Goal: Transaction & Acquisition: Download file/media

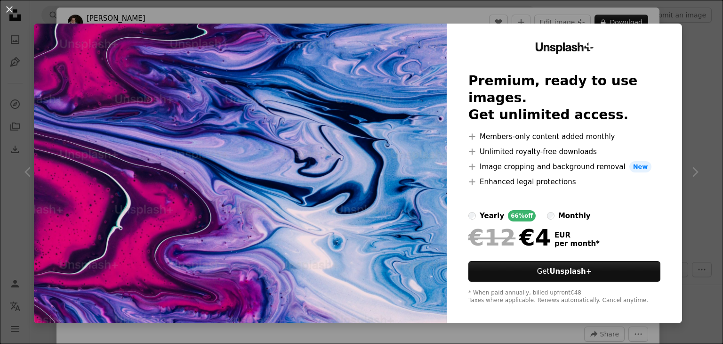
scroll to position [1036, 0]
click at [693, 33] on div "An X shape Unsplash+ Premium, ready to use images. Get unlimited access. A plus…" at bounding box center [361, 172] width 723 height 344
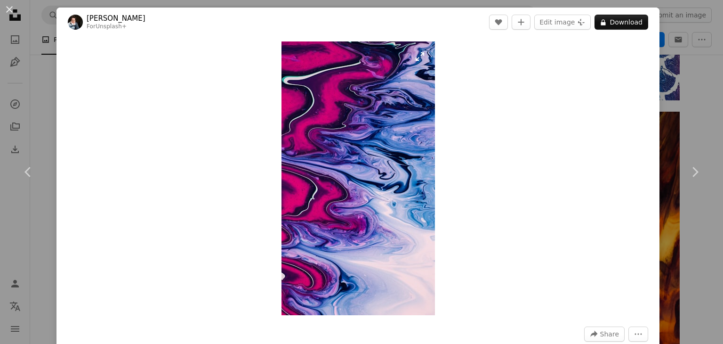
click at [341, 126] on img "Zoom in on this image" at bounding box center [357, 177] width 153 height 273
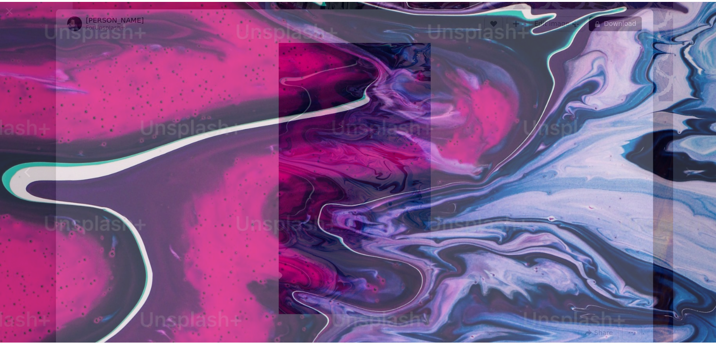
scroll to position [460, 0]
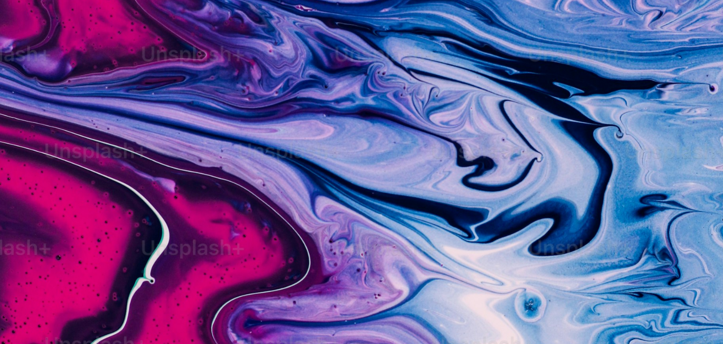
drag, startPoint x: 341, startPoint y: 126, endPoint x: 412, endPoint y: 69, distance: 91.2
click at [412, 69] on img "Zoom out on this image" at bounding box center [362, 185] width 724 height 1290
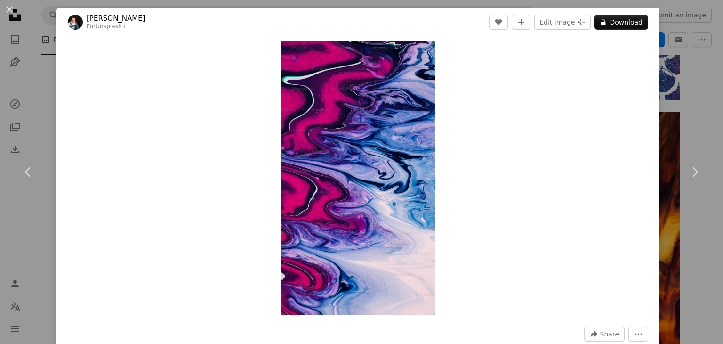
click at [670, 24] on div "An X shape Chevron left Chevron right [PERSON_NAME] For Unsplash+ A heart A plu…" at bounding box center [361, 172] width 723 height 344
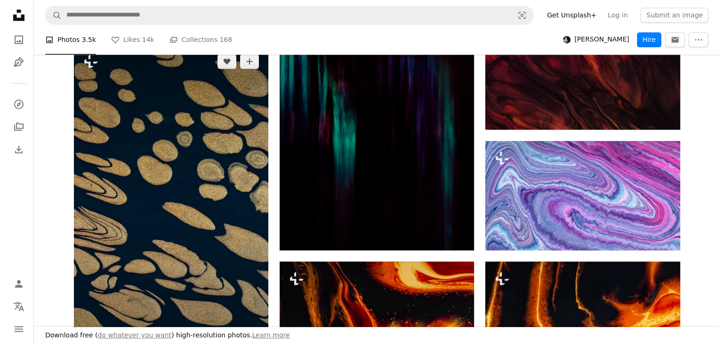
scroll to position [1365, 0]
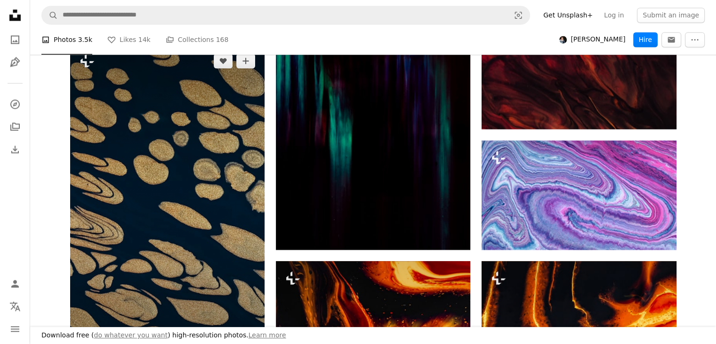
click at [209, 96] on img at bounding box center [167, 217] width 194 height 347
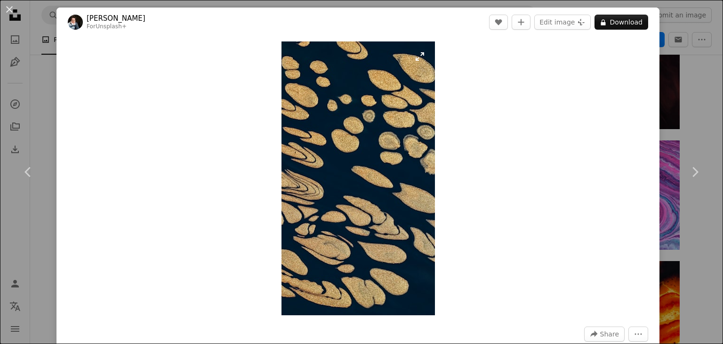
click at [375, 130] on img "Zoom in on this image" at bounding box center [357, 177] width 153 height 273
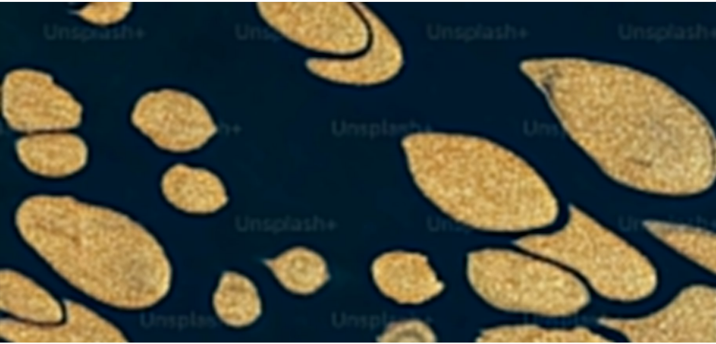
scroll to position [460, 0]
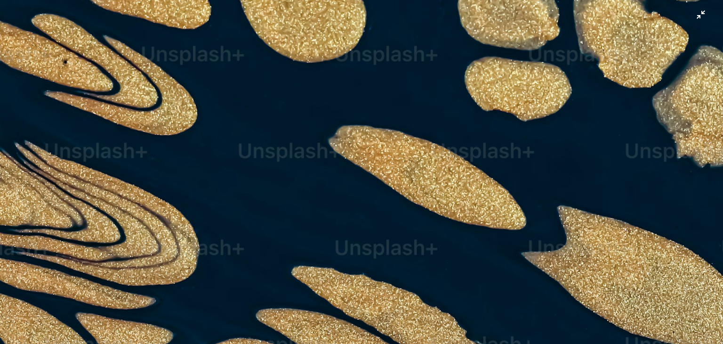
click at [375, 130] on img "Zoom out on this image" at bounding box center [362, 185] width 724 height 1290
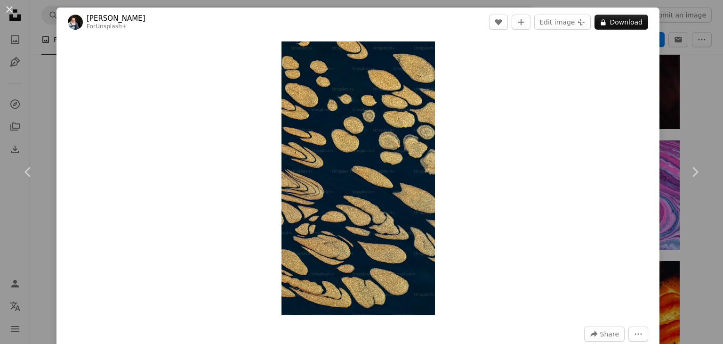
click at [668, 96] on div "An X shape Chevron left Chevron right [PERSON_NAME] For Unsplash+ A heart A plu…" at bounding box center [361, 172] width 723 height 344
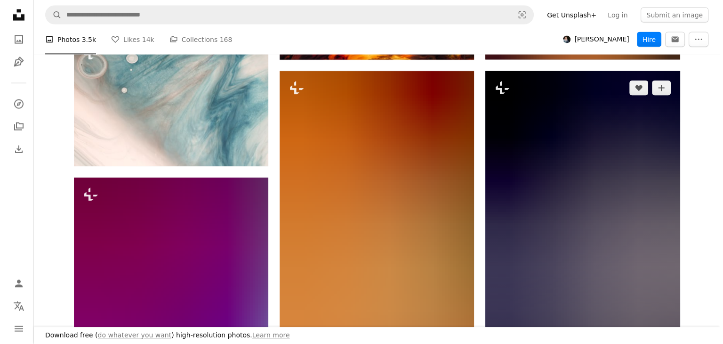
scroll to position [2071, 0]
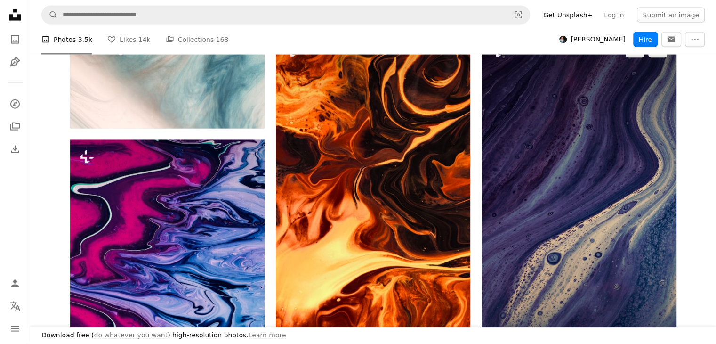
click at [612, 121] on img at bounding box center [579, 206] width 194 height 347
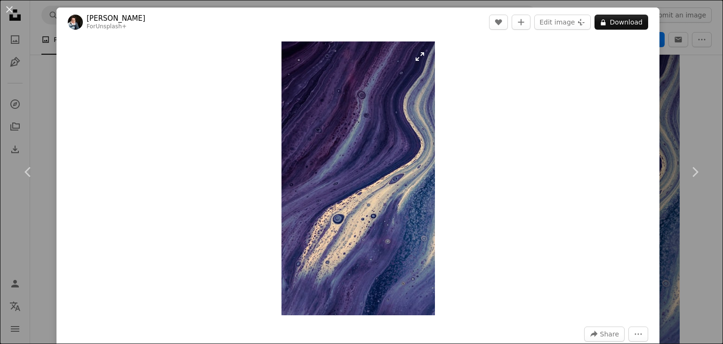
click at [364, 153] on img "Zoom in on this image" at bounding box center [357, 177] width 153 height 273
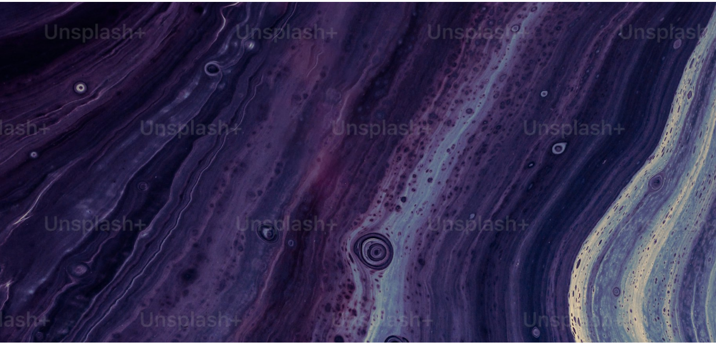
scroll to position [460, 0]
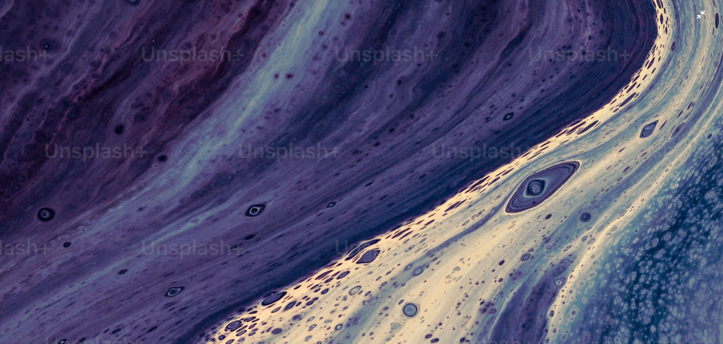
click at [364, 153] on img "Zoom out on this image" at bounding box center [362, 185] width 724 height 1290
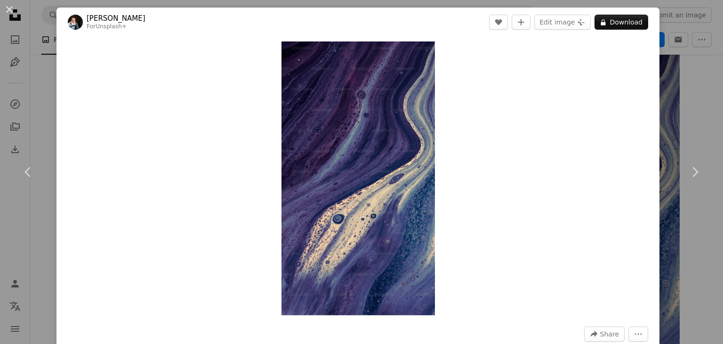
click at [697, 96] on div "An X shape Chevron left Chevron right [PERSON_NAME] For Unsplash+ A heart A plu…" at bounding box center [361, 172] width 723 height 344
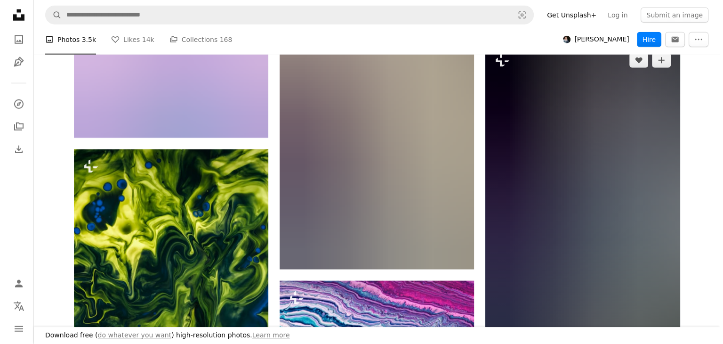
scroll to position [2542, 0]
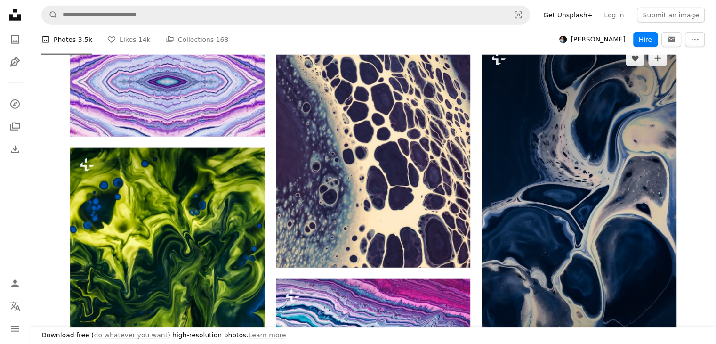
click at [603, 149] on img at bounding box center [579, 214] width 194 height 347
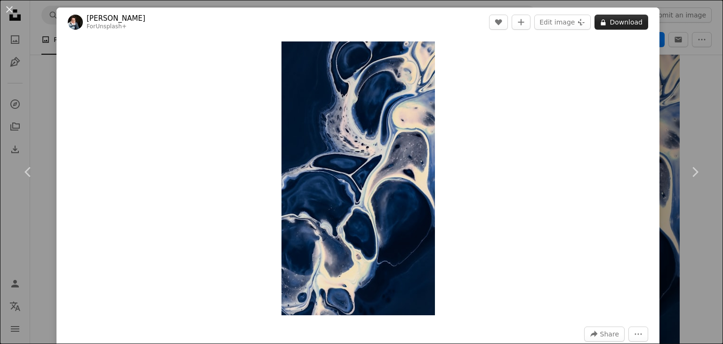
click at [622, 17] on button "A lock Download" at bounding box center [622, 22] width 54 height 15
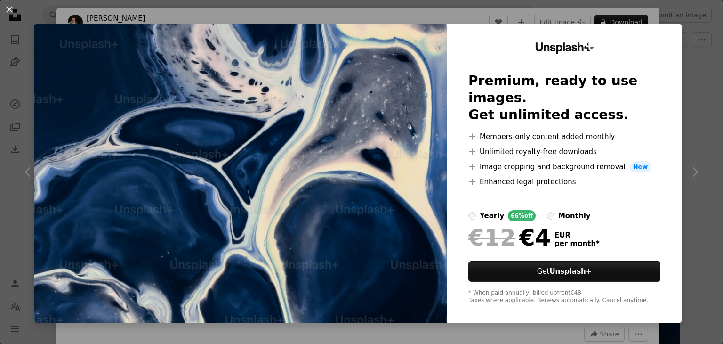
click at [683, 51] on div "An X shape Unsplash+ Premium, ready to use images. Get unlimited access. A plus…" at bounding box center [361, 172] width 723 height 344
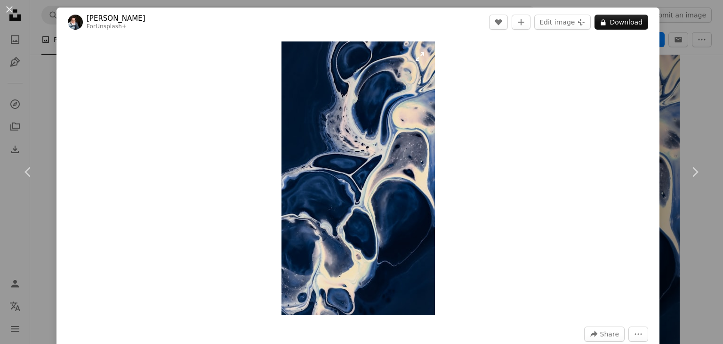
click at [341, 132] on img "Zoom in on this image" at bounding box center [357, 177] width 153 height 273
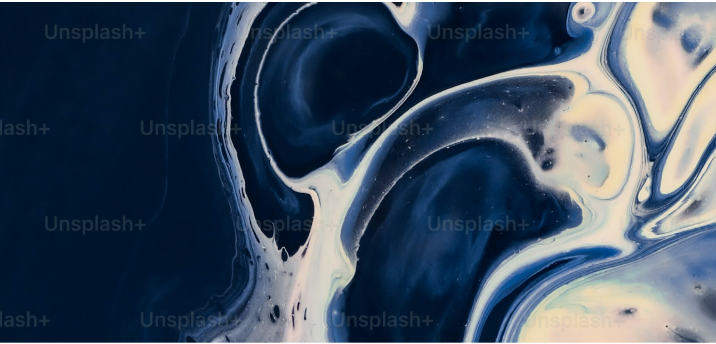
scroll to position [460, 0]
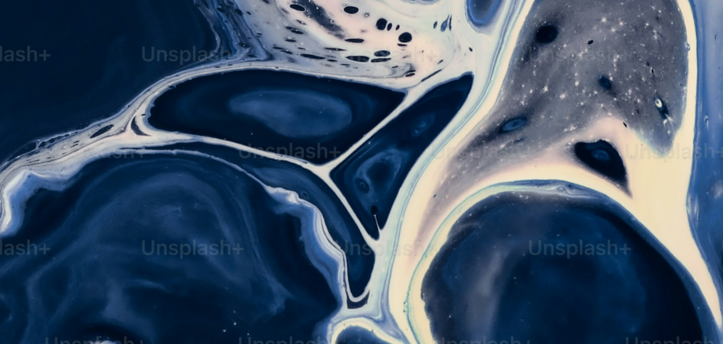
click at [619, 77] on img "Zoom out on this image" at bounding box center [362, 185] width 724 height 1290
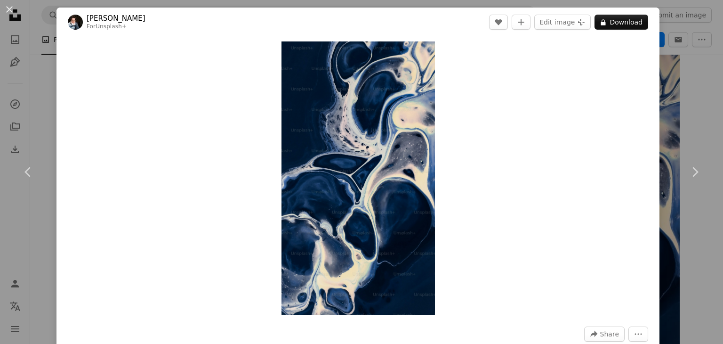
click at [661, 104] on div "An X shape Chevron left Chevron right [PERSON_NAME] For Unsplash+ A heart A plu…" at bounding box center [361, 172] width 723 height 344
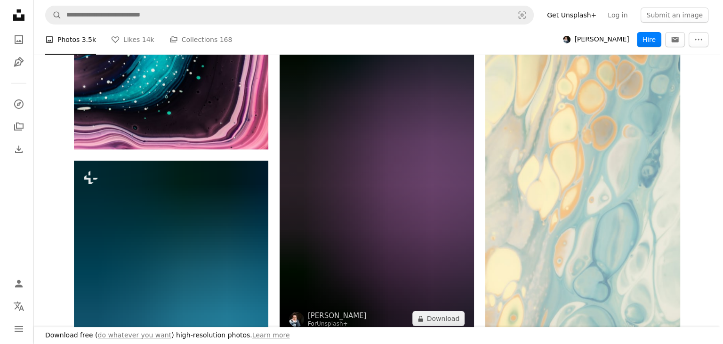
scroll to position [3342, 0]
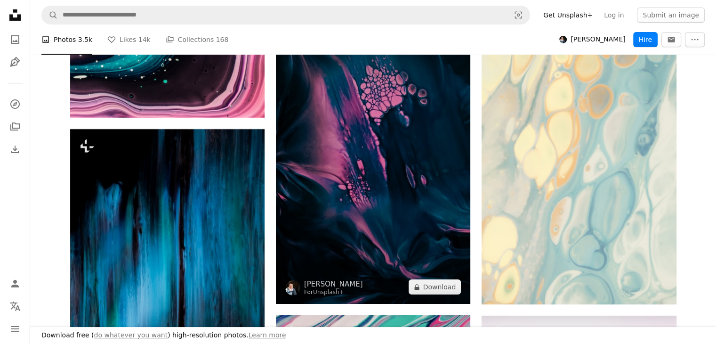
click at [401, 123] on img at bounding box center [373, 130] width 194 height 347
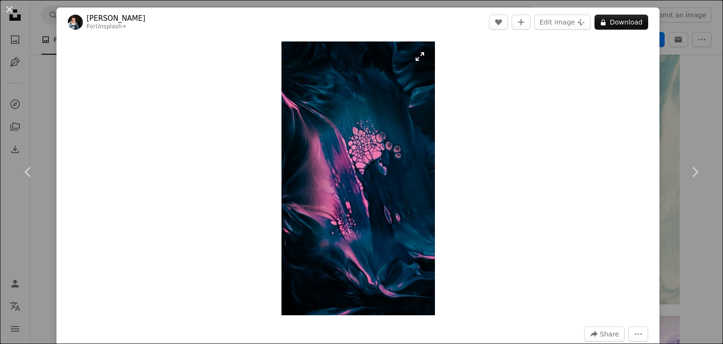
click at [364, 171] on img "Zoom in on this image" at bounding box center [357, 177] width 153 height 273
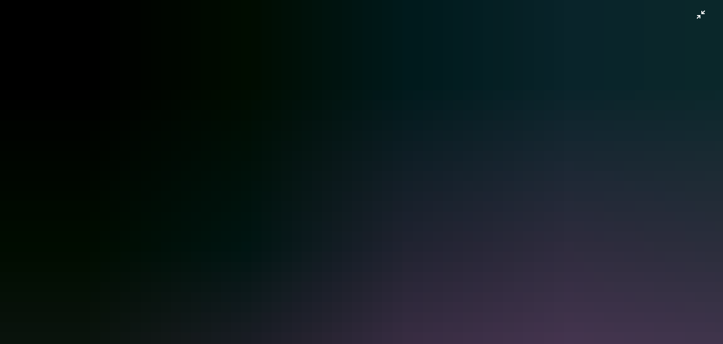
scroll to position [460, 0]
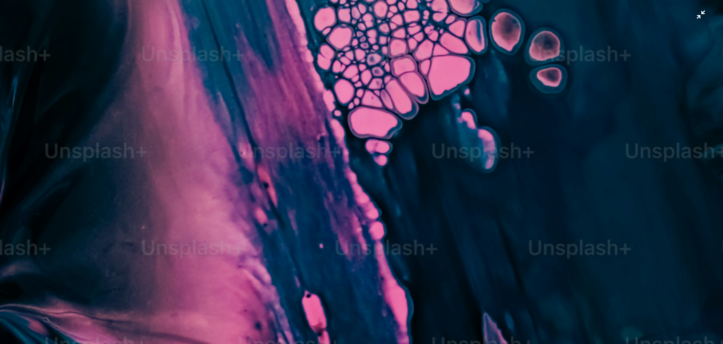
click at [388, 131] on img "Zoom out on this image" at bounding box center [362, 185] width 724 height 1290
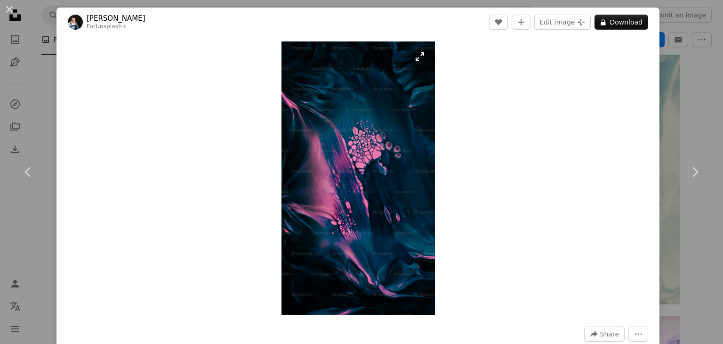
click at [388, 131] on img "Zoom in on this image" at bounding box center [357, 177] width 153 height 273
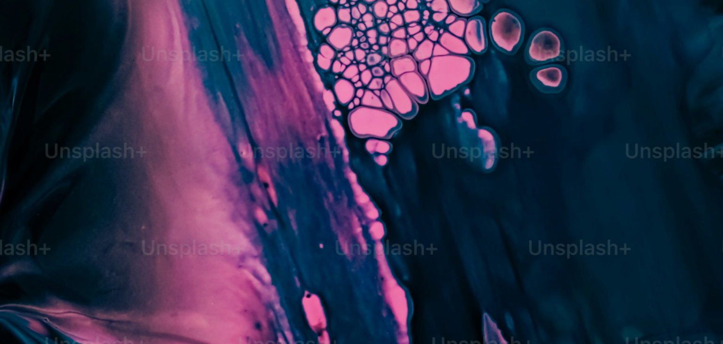
drag, startPoint x: 388, startPoint y: 131, endPoint x: 389, endPoint y: 112, distance: 19.3
click at [389, 112] on img "Zoom out on this image" at bounding box center [362, 185] width 724 height 1290
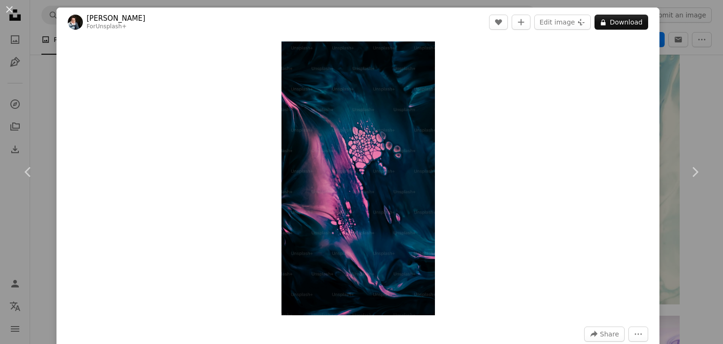
click at [691, 117] on div "An X shape Chevron left Chevron right [PERSON_NAME] For Unsplash+ A heart A plu…" at bounding box center [361, 172] width 723 height 344
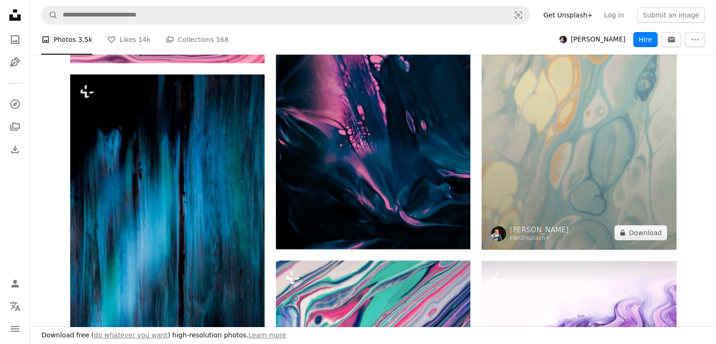
scroll to position [3483, 0]
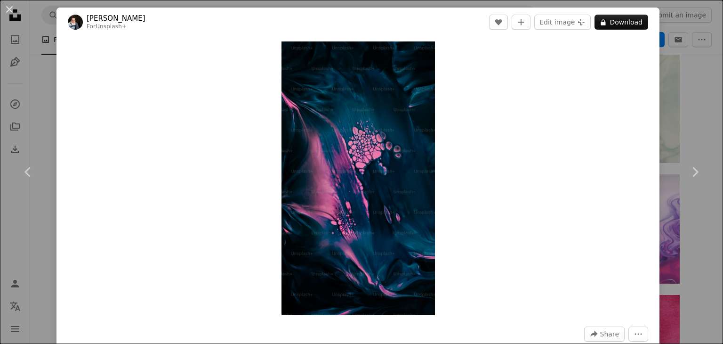
drag, startPoint x: 354, startPoint y: 112, endPoint x: 680, endPoint y: 106, distance: 325.8
click at [680, 106] on div "An X shape Chevron left Chevron right [PERSON_NAME] For Unsplash+ A heart A plu…" at bounding box center [361, 172] width 723 height 344
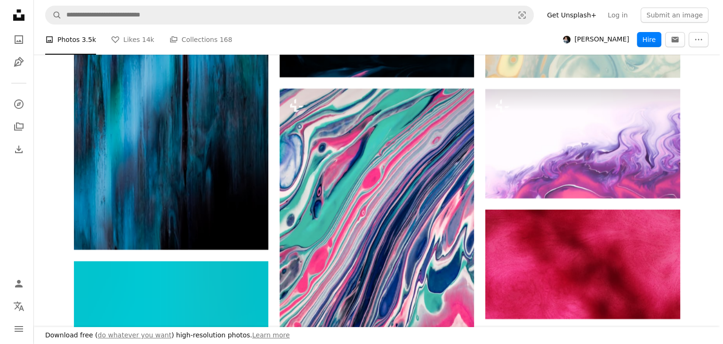
scroll to position [3483, 0]
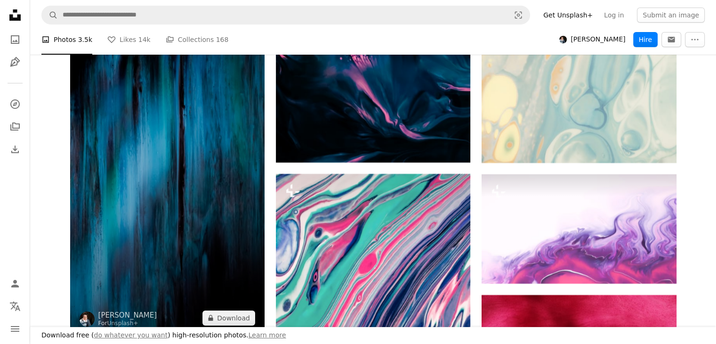
click at [229, 147] on img at bounding box center [167, 161] width 194 height 347
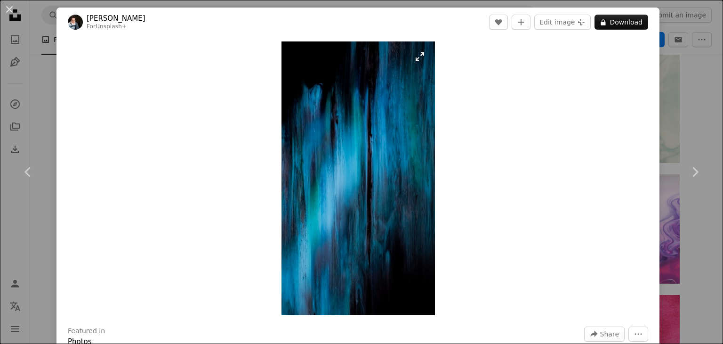
click at [363, 143] on img "Zoom in on this image" at bounding box center [357, 177] width 153 height 273
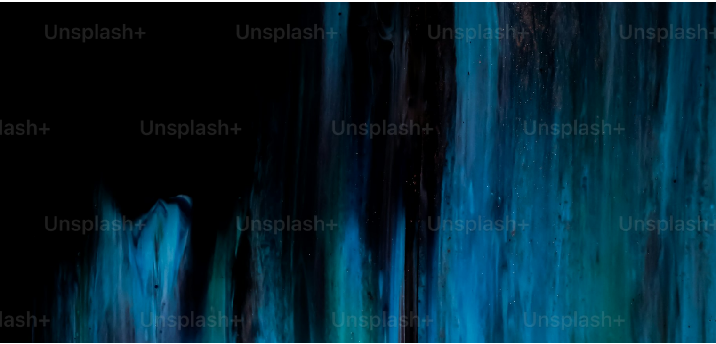
scroll to position [460, 0]
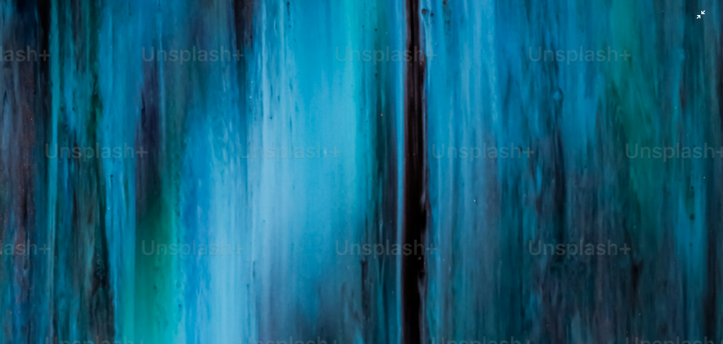
click at [693, 15] on img "Zoom out on this image" at bounding box center [362, 185] width 724 height 1290
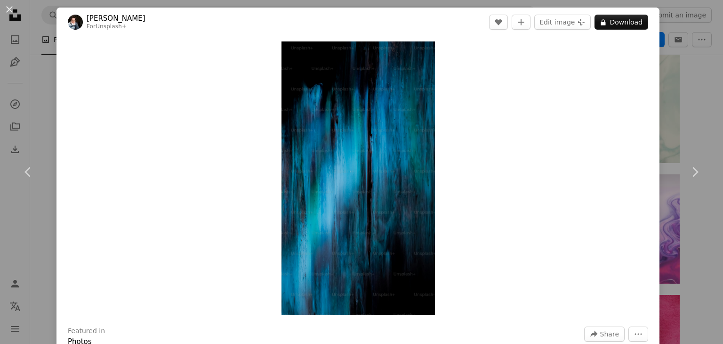
click at [38, 85] on div "An X shape Chevron left Chevron right [PERSON_NAME] For Unsplash+ A heart A plu…" at bounding box center [361, 172] width 723 height 344
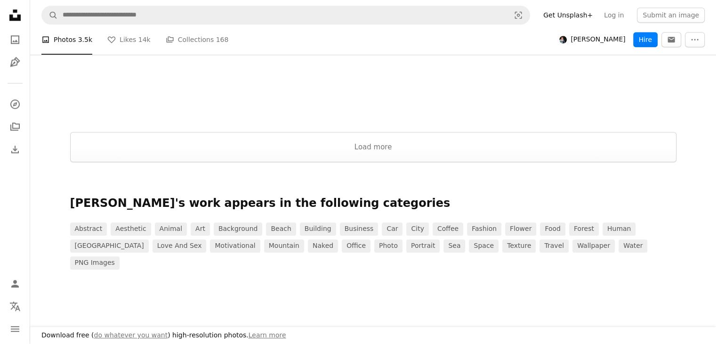
scroll to position [4701, 0]
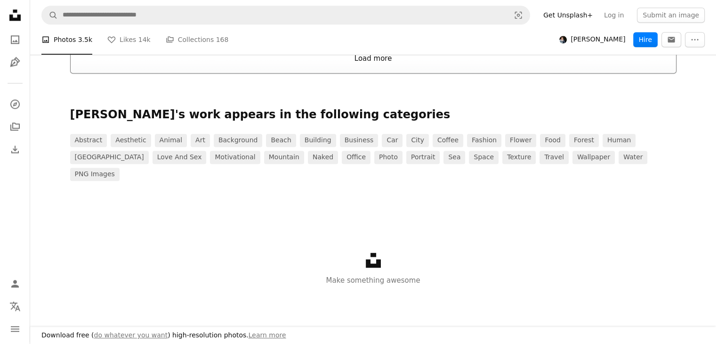
click at [385, 56] on button "Load more" at bounding box center [373, 58] width 606 height 30
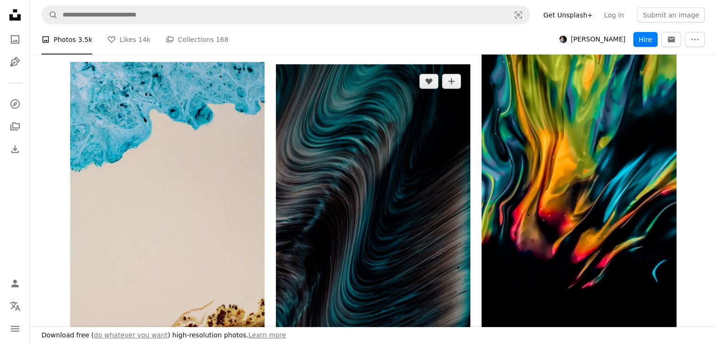
scroll to position [16673, 0]
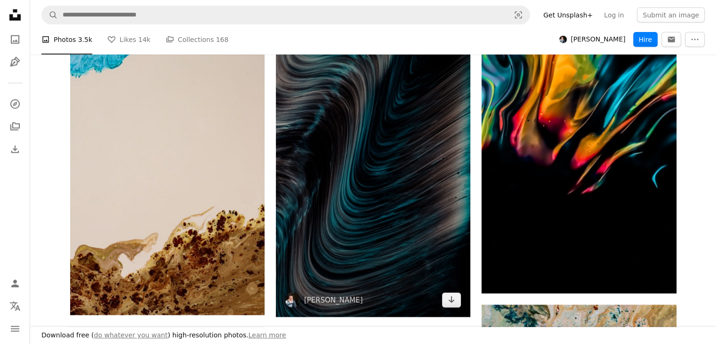
click at [402, 161] on img at bounding box center [373, 143] width 194 height 347
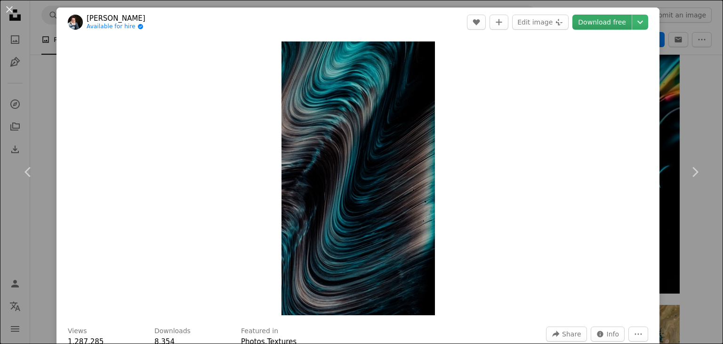
click at [601, 21] on link "Download free" at bounding box center [601, 22] width 59 height 15
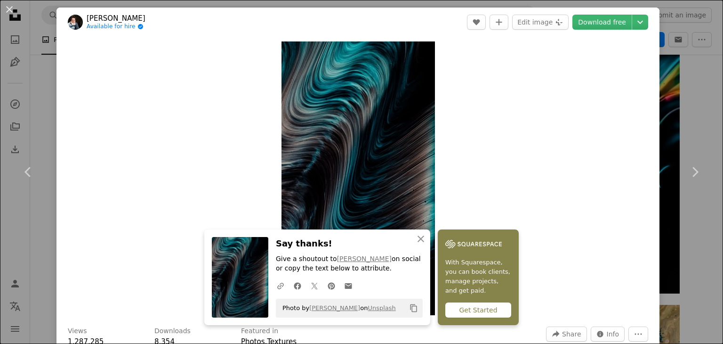
click at [702, 119] on div "An X shape Chevron left Chevron right An X shape Close Say thanks! Give a shout…" at bounding box center [361, 172] width 723 height 344
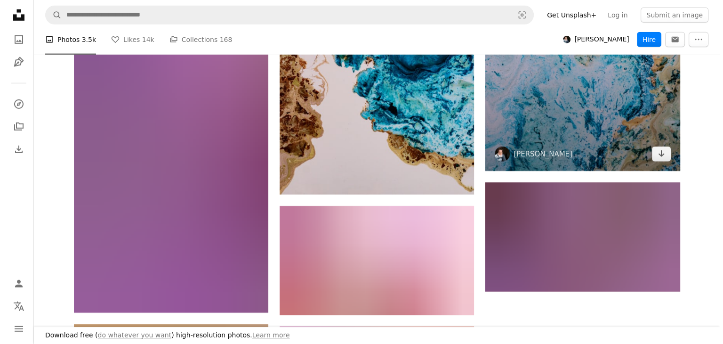
scroll to position [17097, 0]
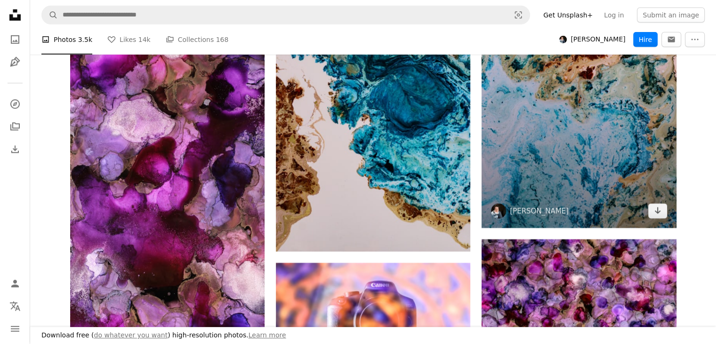
click at [634, 164] on img at bounding box center [579, 54] width 194 height 347
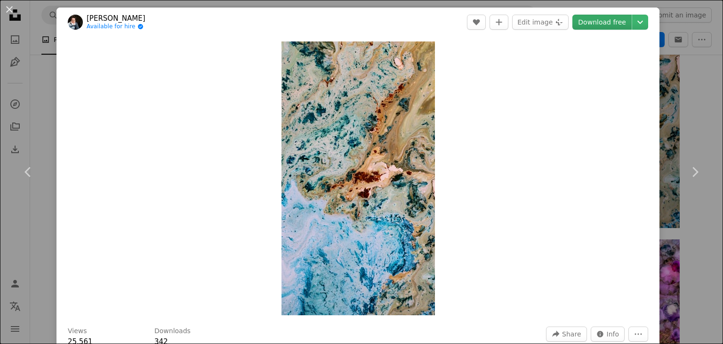
click at [606, 19] on link "Download free" at bounding box center [601, 22] width 59 height 15
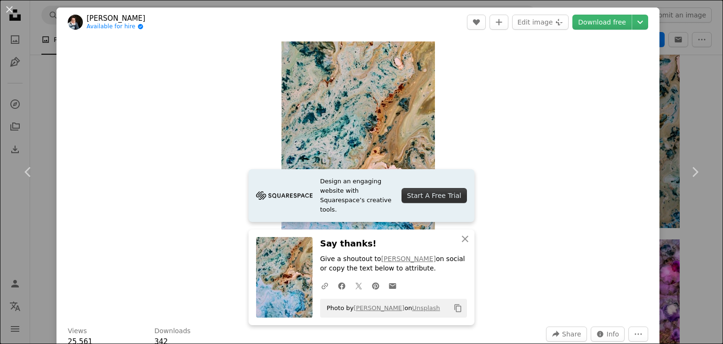
scroll to position [300, 0]
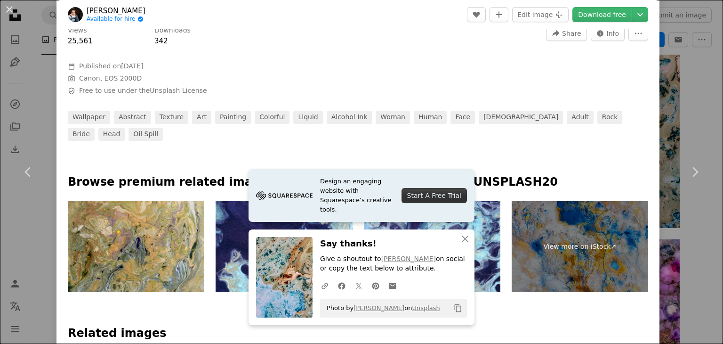
click at [700, 87] on div "An X shape Chevron left Chevron right Design an engaging website with Squarespa…" at bounding box center [361, 172] width 723 height 344
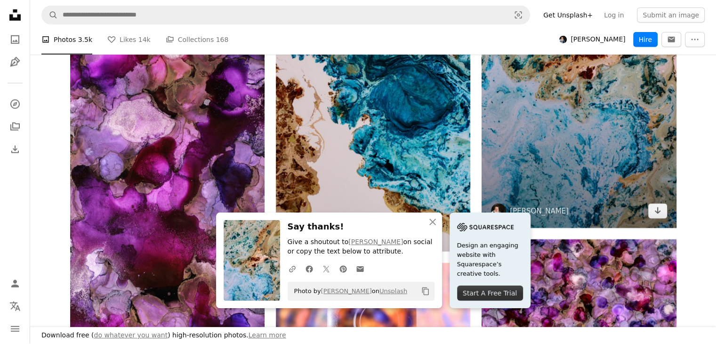
click at [579, 116] on img at bounding box center [579, 54] width 194 height 347
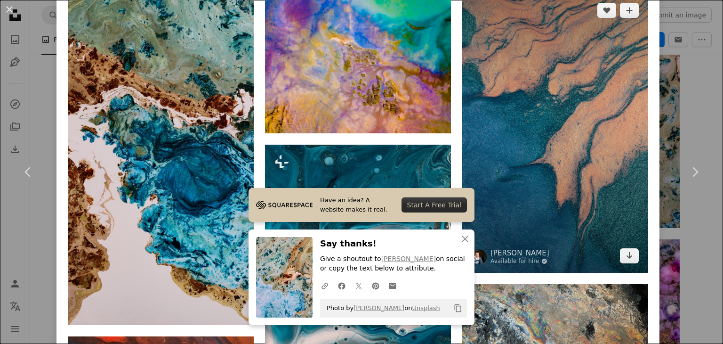
scroll to position [706, 0]
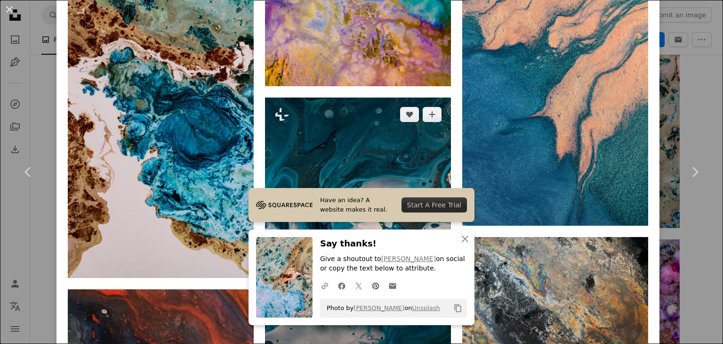
click at [361, 101] on img at bounding box center [358, 236] width 186 height 279
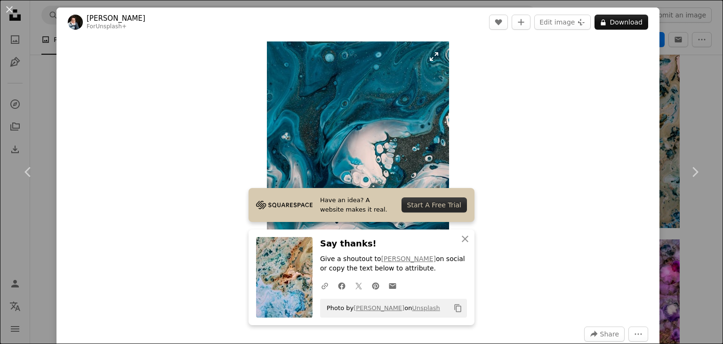
click at [410, 120] on img "Zoom in on this image" at bounding box center [358, 177] width 182 height 273
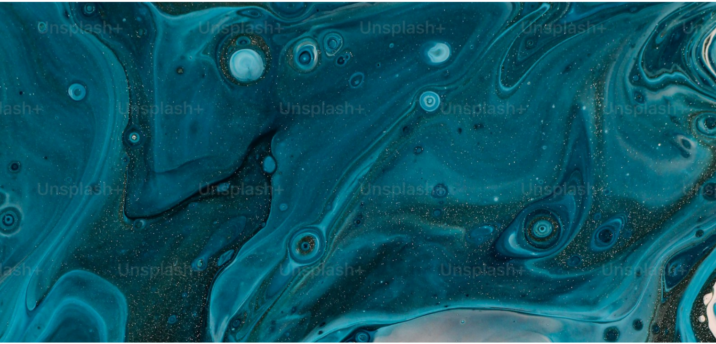
scroll to position [361, 0]
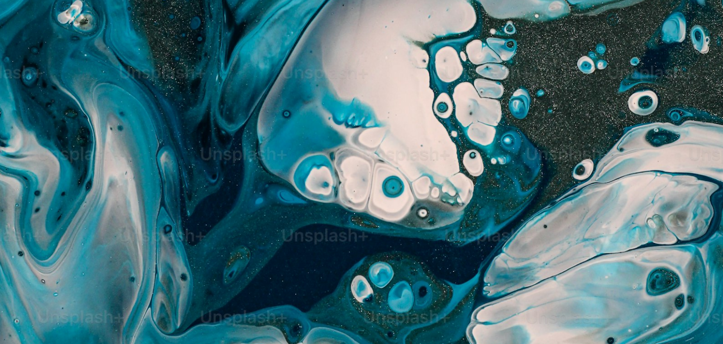
click at [693, 19] on img "Zoom out on this image" at bounding box center [362, 182] width 724 height 1086
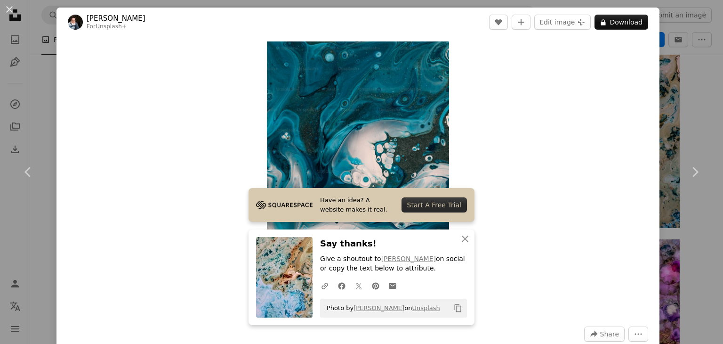
click at [675, 71] on div "An X shape Chevron left Chevron right Have an idea? A website makes it real. St…" at bounding box center [361, 172] width 723 height 344
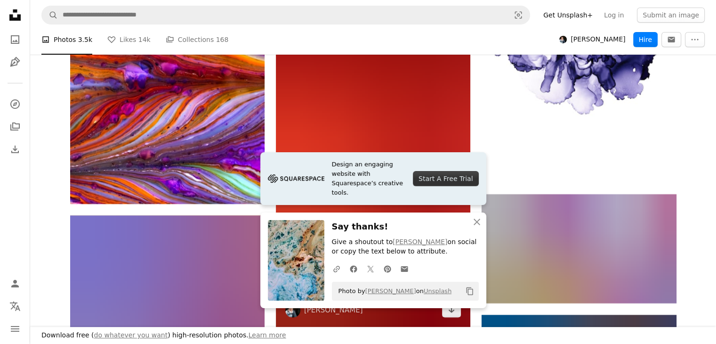
scroll to position [17661, 0]
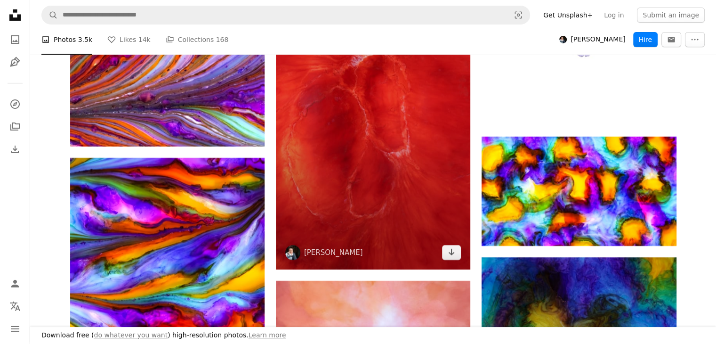
click at [415, 123] on img at bounding box center [373, 96] width 194 height 347
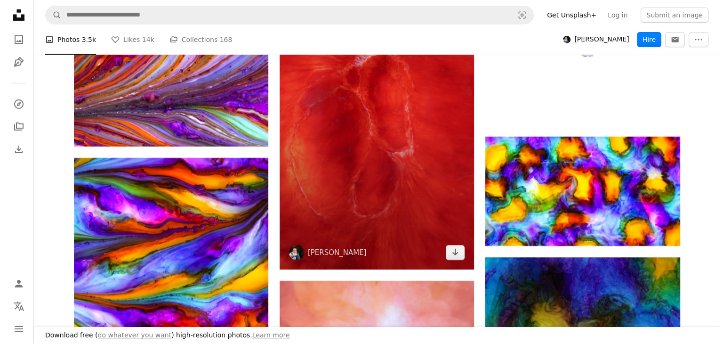
scroll to position [17661, 0]
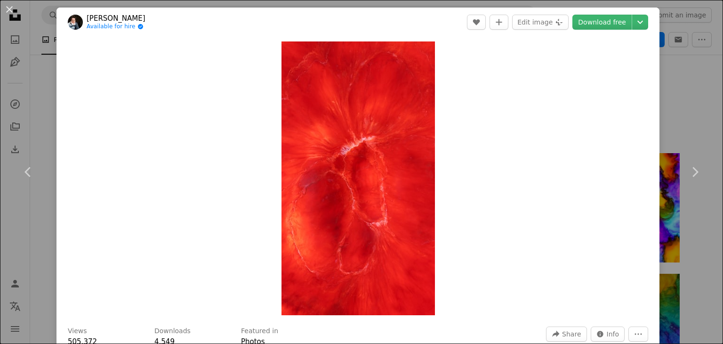
click at [672, 80] on div "An X shape Chevron left Chevron right [PERSON_NAME] Available for hire A checkm…" at bounding box center [361, 172] width 723 height 344
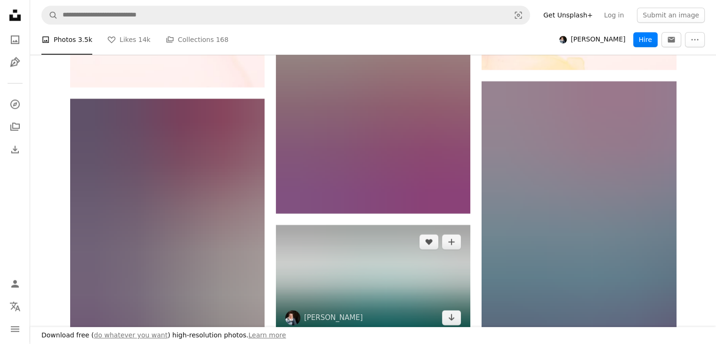
scroll to position [19309, 0]
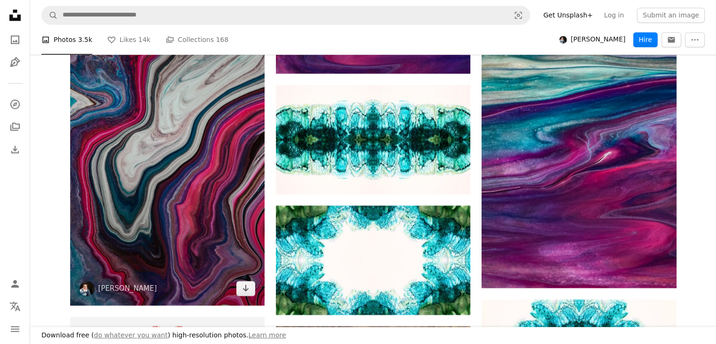
click at [190, 179] on img at bounding box center [167, 131] width 194 height 347
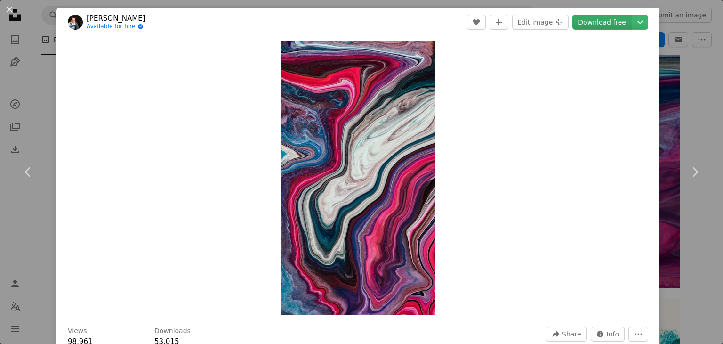
click at [583, 21] on link "Download free" at bounding box center [601, 22] width 59 height 15
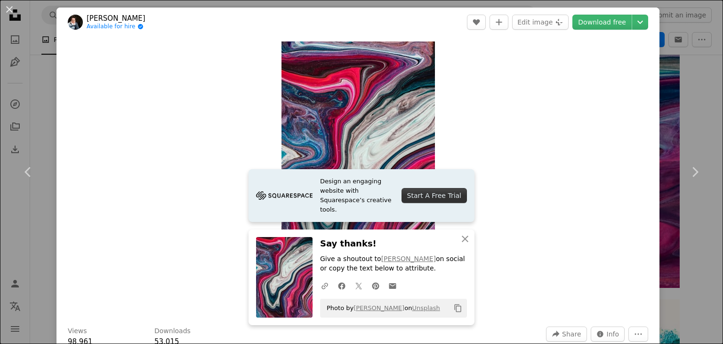
click at [664, 20] on div "An X shape Chevron left Chevron right Design an engaging website with Squarespa…" at bounding box center [361, 172] width 723 height 344
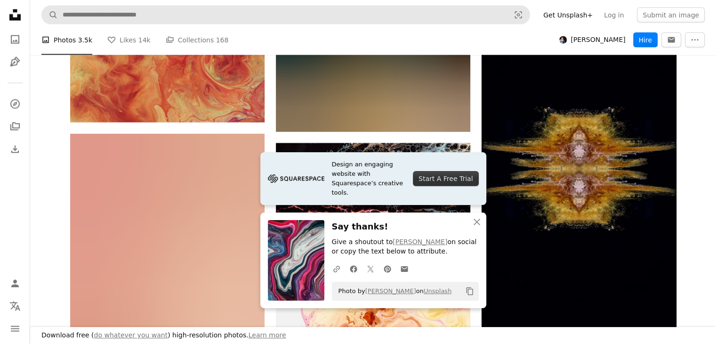
scroll to position [19874, 0]
